Goal: Task Accomplishment & Management: Manage account settings

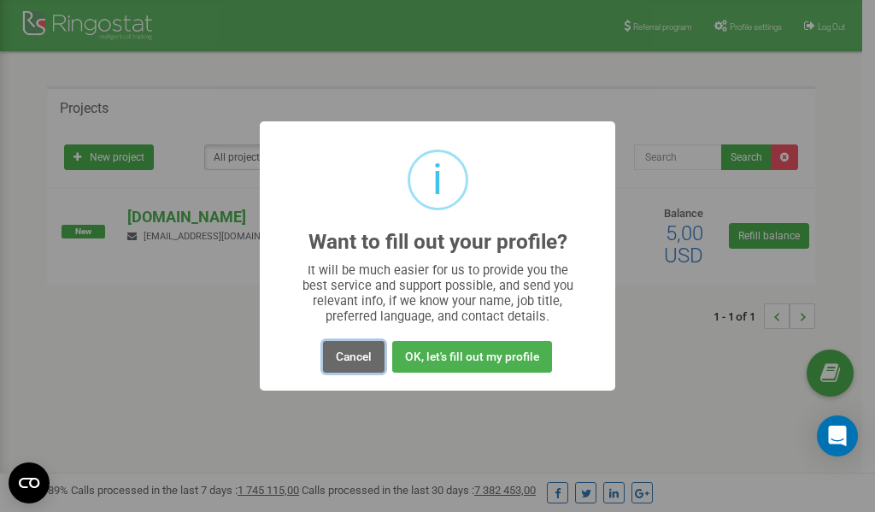
click at [362, 359] on button "Cancel" at bounding box center [353, 357] width 61 height 32
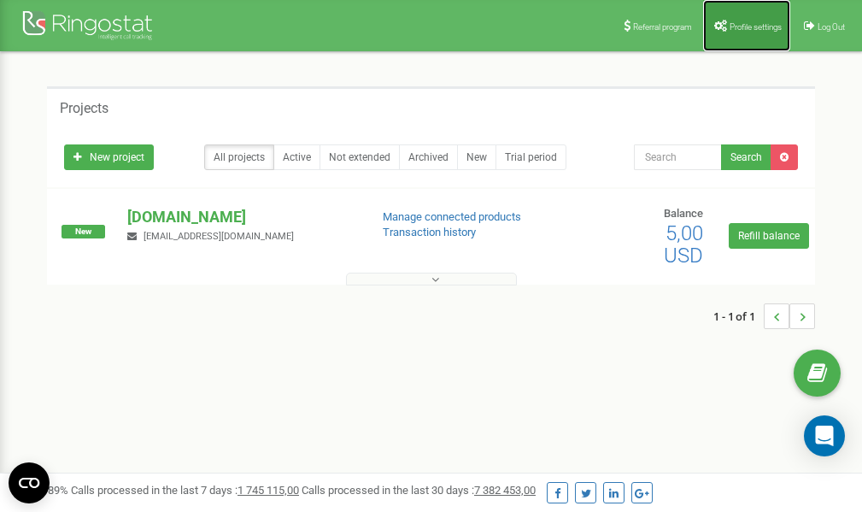
click at [732, 26] on span "Profile settings" at bounding box center [755, 26] width 52 height 9
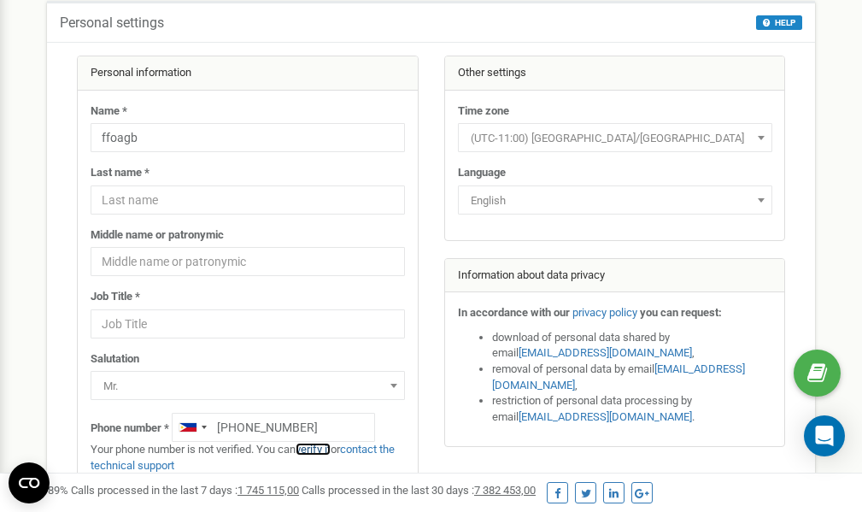
click at [318, 450] on link "verify it" at bounding box center [313, 448] width 35 height 13
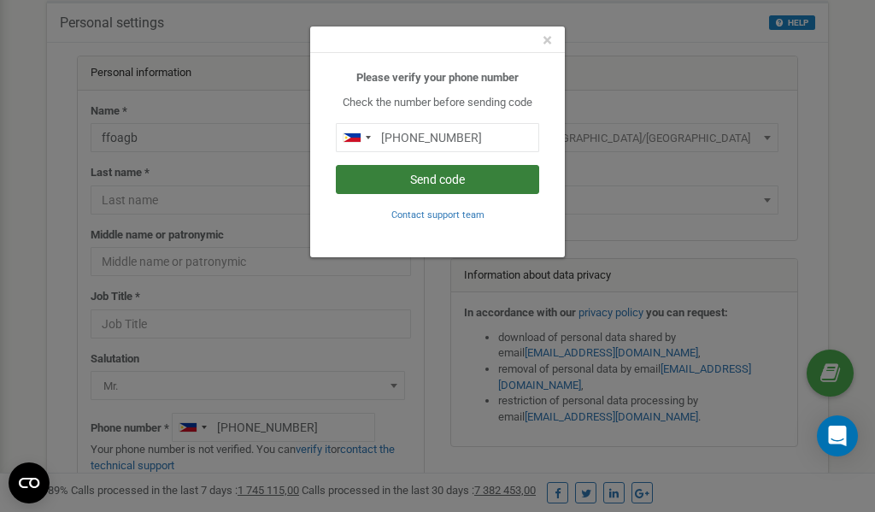
click at [430, 176] on button "Send code" at bounding box center [437, 179] width 203 height 29
